Goal: Complete application form

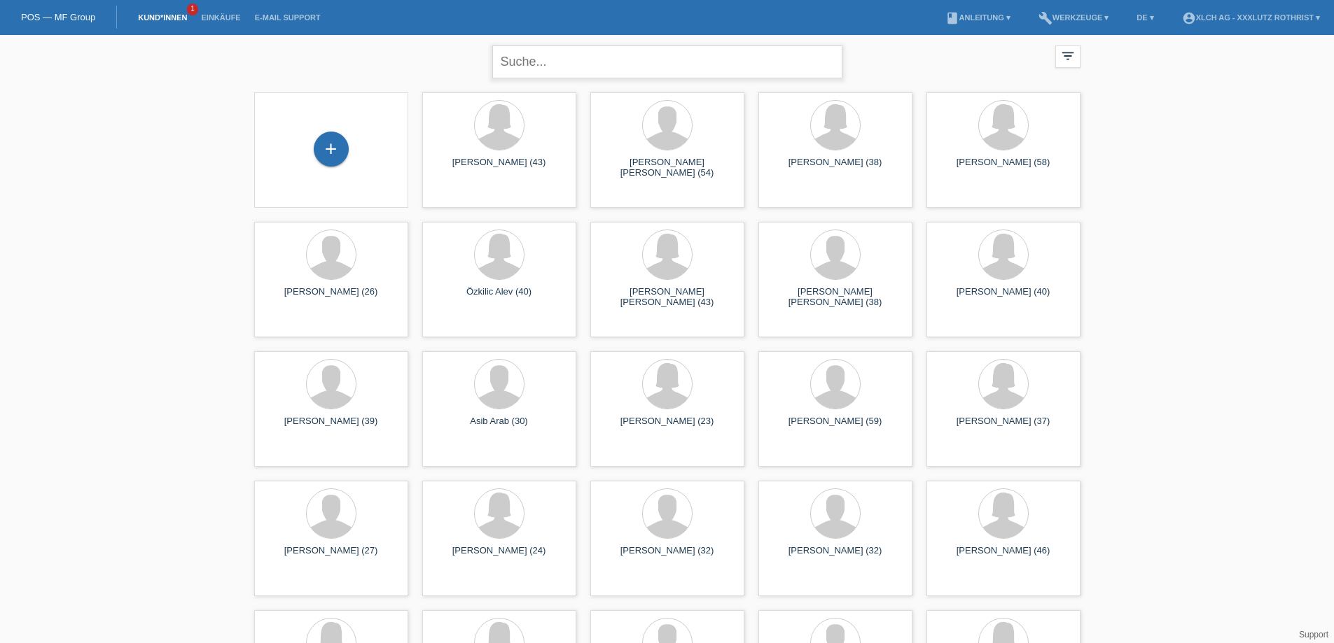
click at [544, 66] on input "text" at bounding box center [667, 62] width 350 height 33
type input "IVONA"
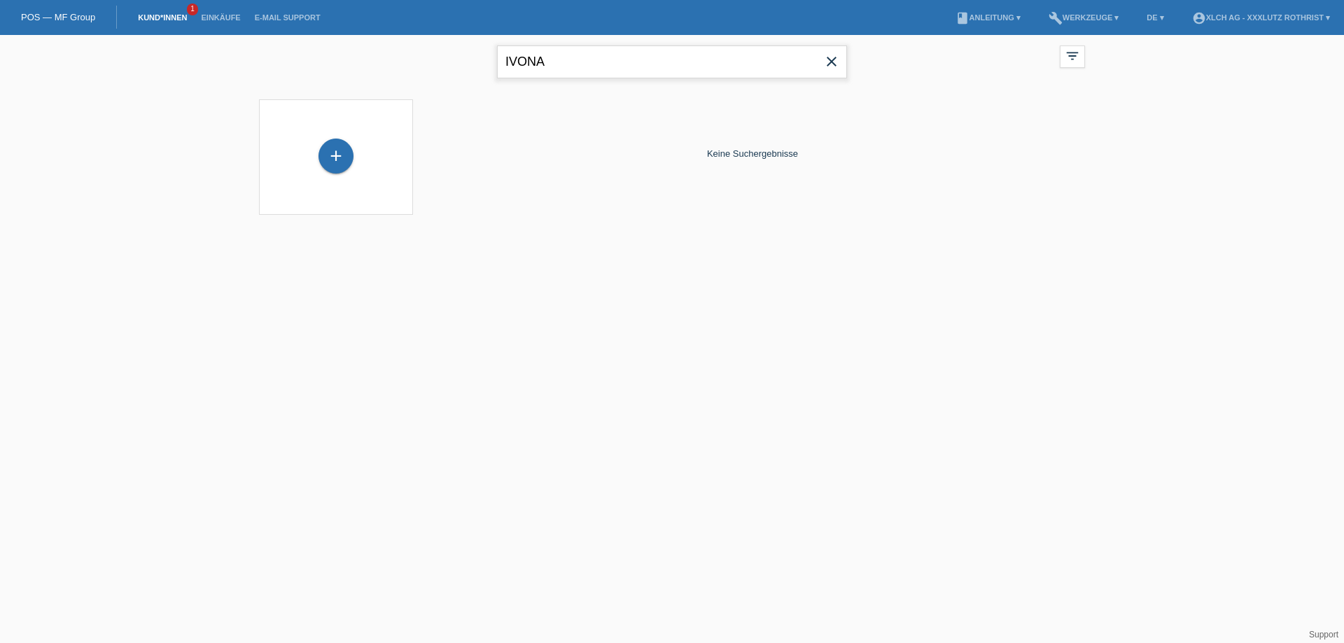
drag, startPoint x: 569, startPoint y: 64, endPoint x: 372, endPoint y: 74, distance: 197.7
click at [372, 74] on div "IVONA close filter_list view_module Alle Kund*innen anzeigen star Markierte [PE…" at bounding box center [672, 60] width 840 height 50
type input "I"
type input "PUDIC"
click at [334, 160] on div "+" at bounding box center [336, 156] width 35 height 35
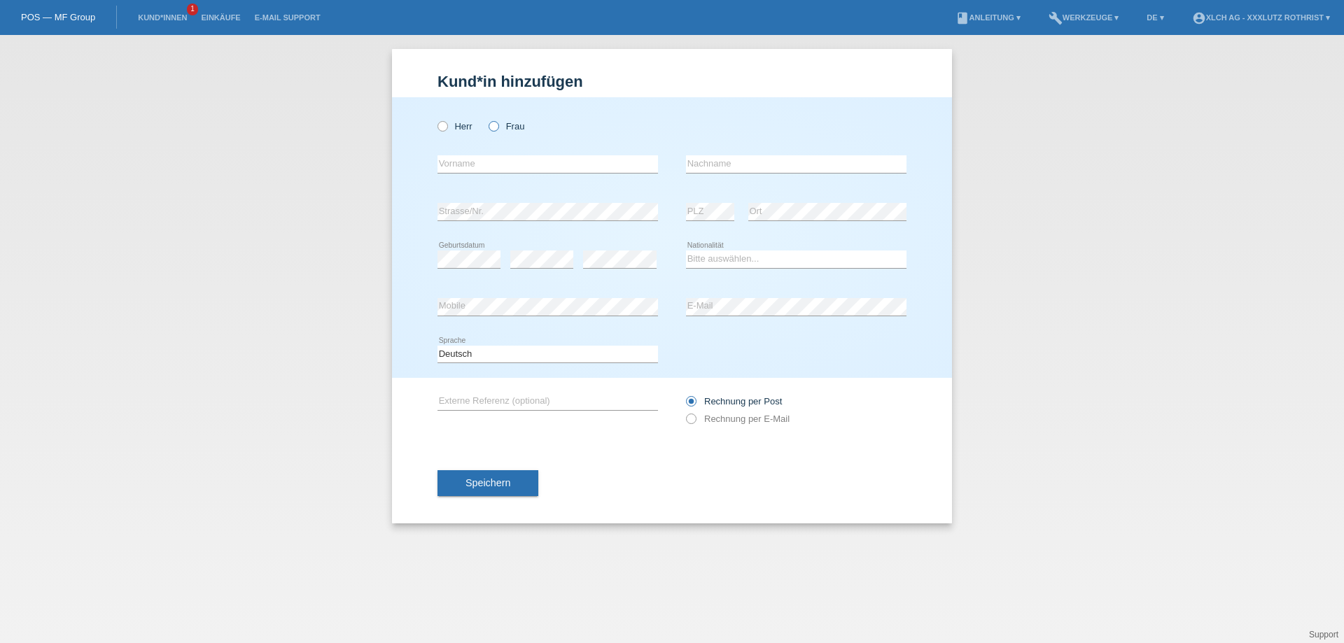
click at [498, 129] on label "Frau" at bounding box center [507, 126] width 36 height 11
click at [498, 129] on input "Frau" at bounding box center [493, 125] width 9 height 9
radio input "true"
click at [490, 156] on input "text" at bounding box center [548, 164] width 221 height 18
type input "Ivona"
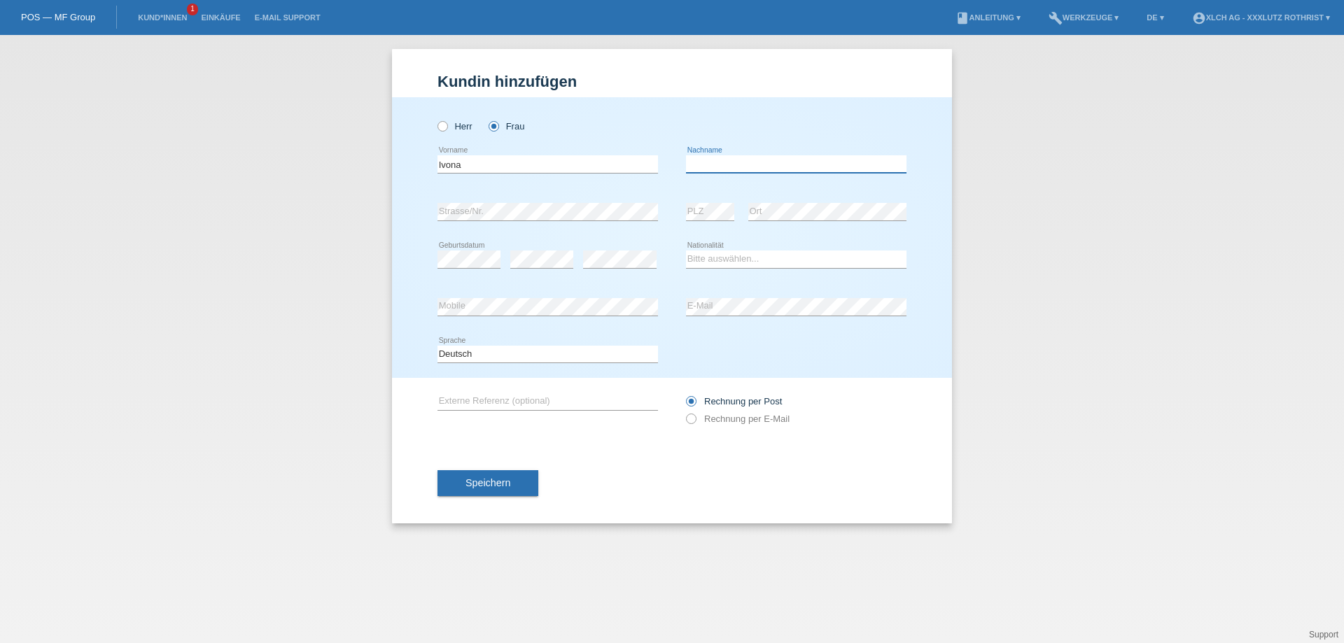
click at [725, 157] on input "text" at bounding box center [796, 164] width 221 height 18
type input "Pudic"
click at [750, 252] on select "Bitte auswählen... Schweiz Deutschland Liechtenstein Österreich ------------ Af…" at bounding box center [796, 259] width 221 height 17
click at [740, 263] on select "Bitte auswählen... Schweiz Deutschland Liechtenstein Österreich ------------ Af…" at bounding box center [796, 259] width 221 height 17
click at [734, 260] on select "Bitte auswählen... Schweiz Deutschland Liechtenstein Österreich ------------ Af…" at bounding box center [796, 259] width 221 height 17
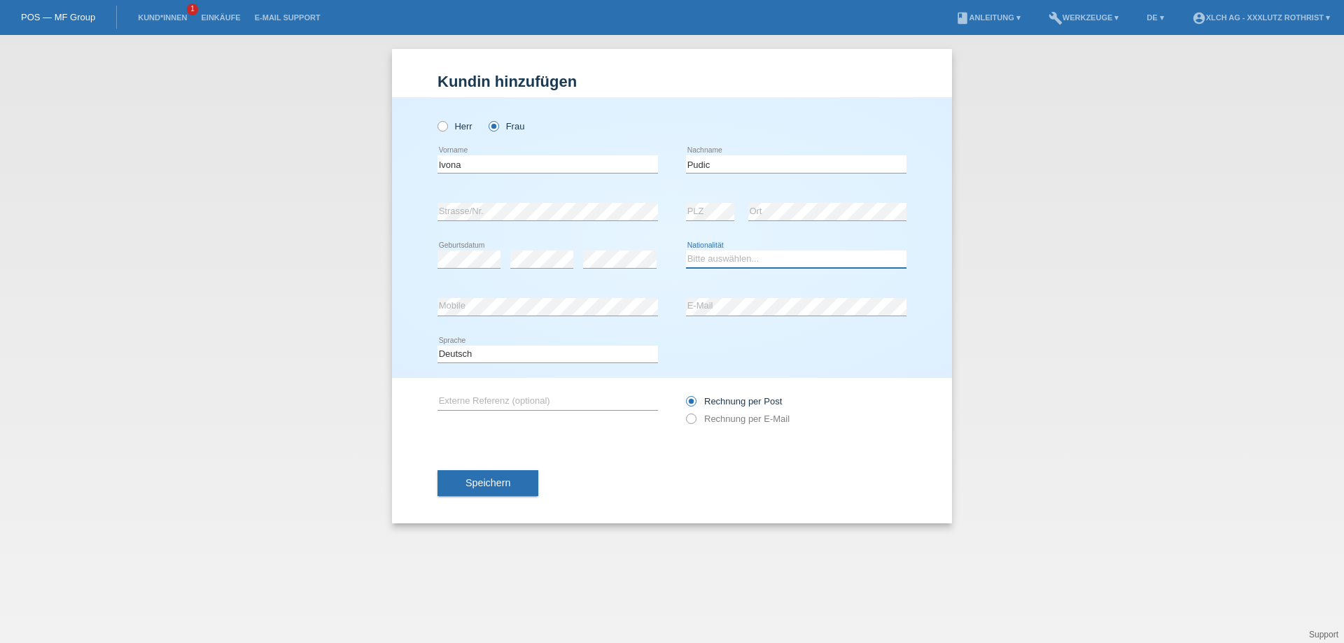
select select "BA"
click at [686, 251] on select "Bitte auswählen... Schweiz Deutschland Liechtenstein Österreich ------------ Af…" at bounding box center [796, 259] width 221 height 17
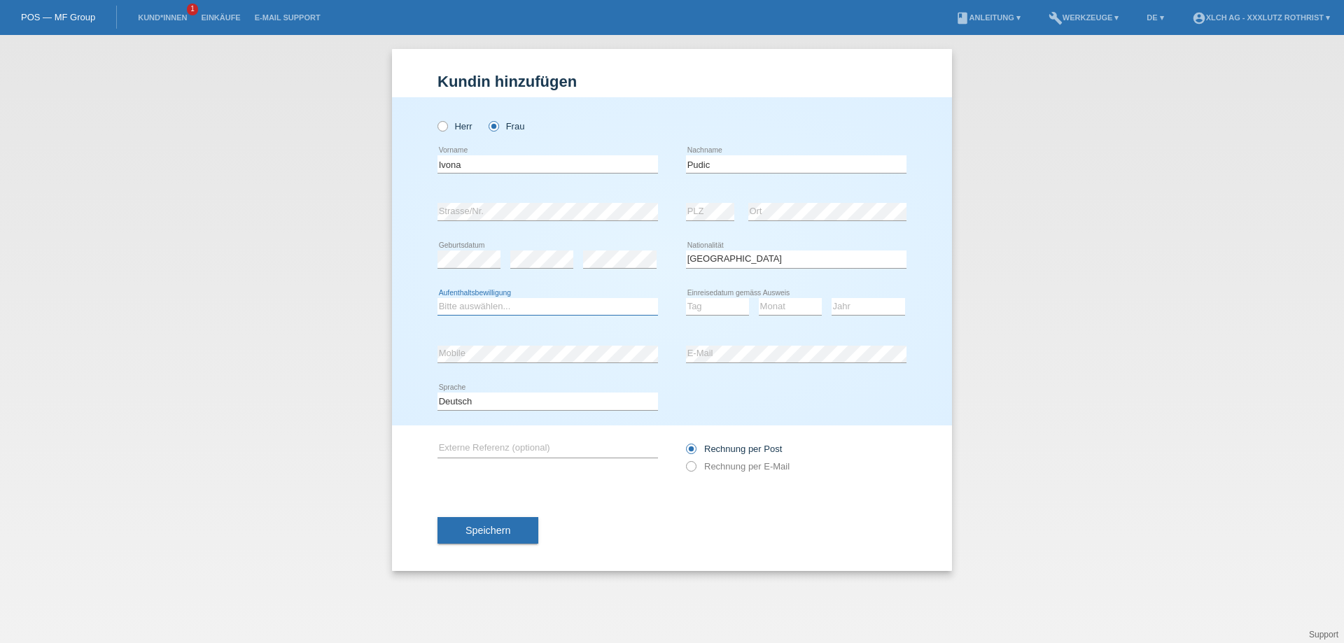
click at [488, 305] on select "Bitte auswählen... C B B - Flüchtlingsstatus Andere" at bounding box center [548, 306] width 221 height 17
select select "B"
click at [438, 298] on select "Bitte auswählen... C B B - Flüchtlingsstatus Andere" at bounding box center [548, 306] width 221 height 17
click at [709, 300] on select "Tag 01 02 03 04 05 06 07 08 09 10 11" at bounding box center [717, 306] width 63 height 17
click at [857, 333] on div "error E-Mail" at bounding box center [796, 354] width 221 height 48
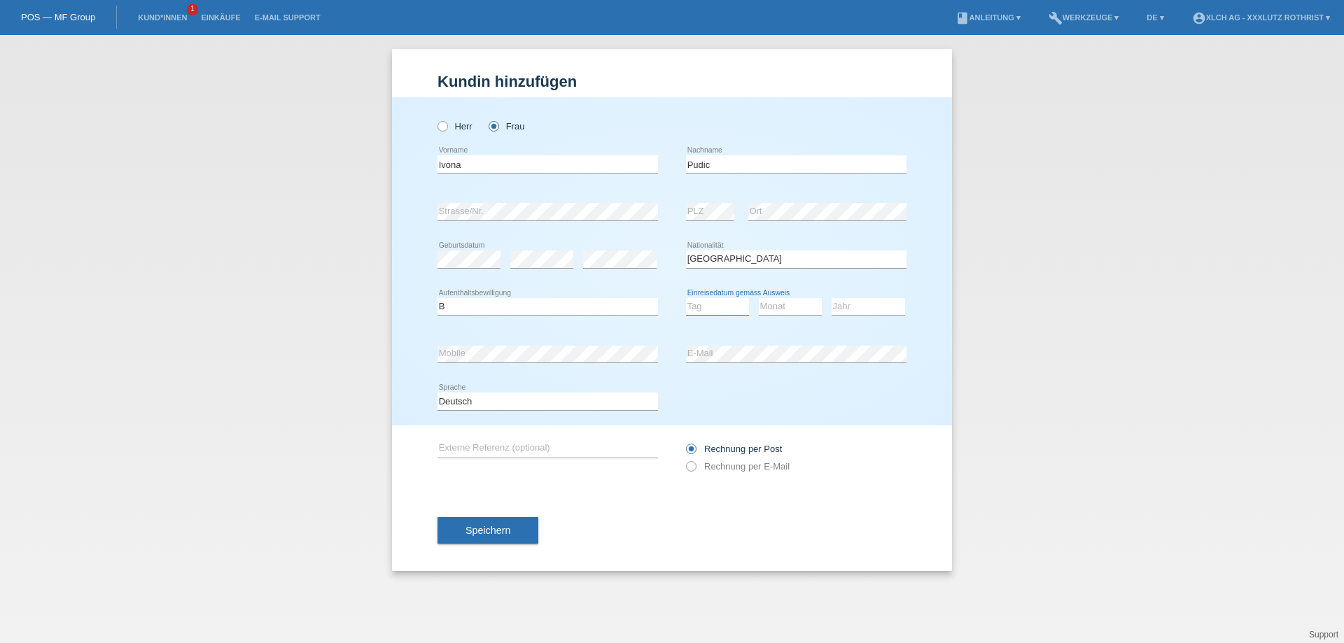
click at [711, 302] on select "Tag 01 02 03 04 05 06 07 08 09 10 11" at bounding box center [717, 306] width 63 height 17
click at [734, 332] on div "error E-Mail" at bounding box center [796, 354] width 221 height 48
click at [718, 312] on select "Tag 01 02 03 04 05 06 07 08 09 10 11" at bounding box center [717, 306] width 63 height 17
click at [720, 306] on select "Tag 01 02 03 04 05 06 07 08 09 10 11" at bounding box center [717, 306] width 63 height 17
click at [791, 304] on select "Monat 01 02 03 04 05 06 07 08 09 10 11" at bounding box center [790, 306] width 63 height 17
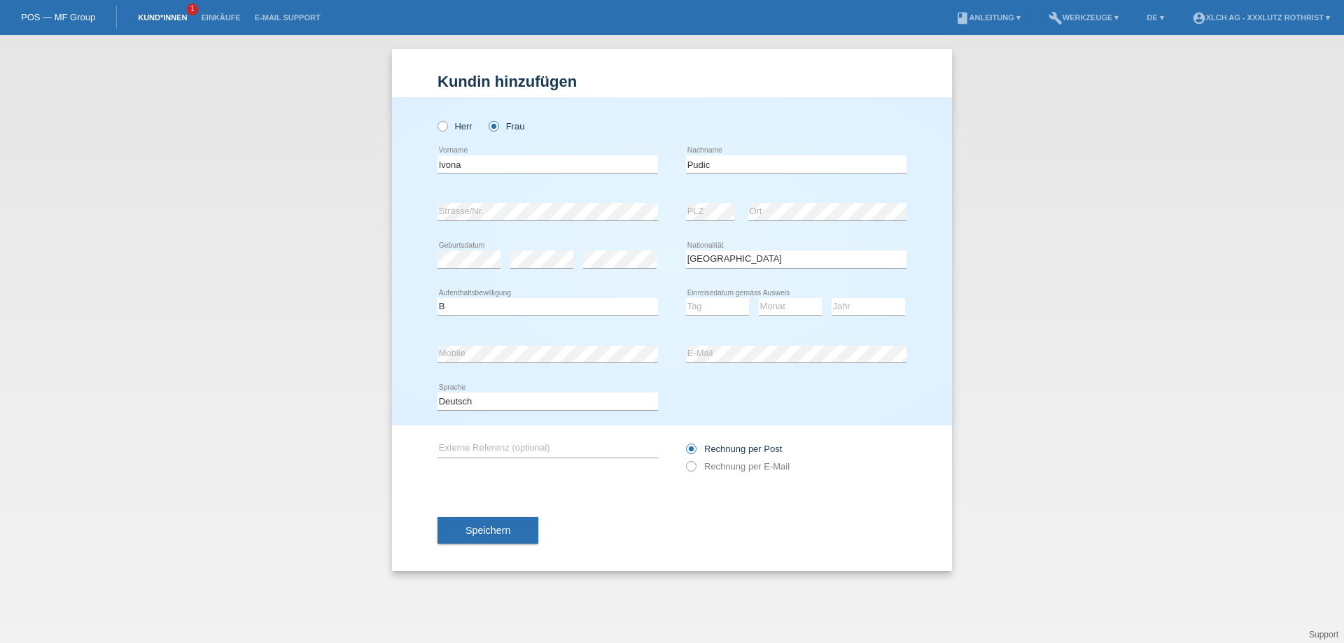
click at [167, 15] on link "Kund*innen" at bounding box center [162, 17] width 63 height 8
